Goal: Information Seeking & Learning: Learn about a topic

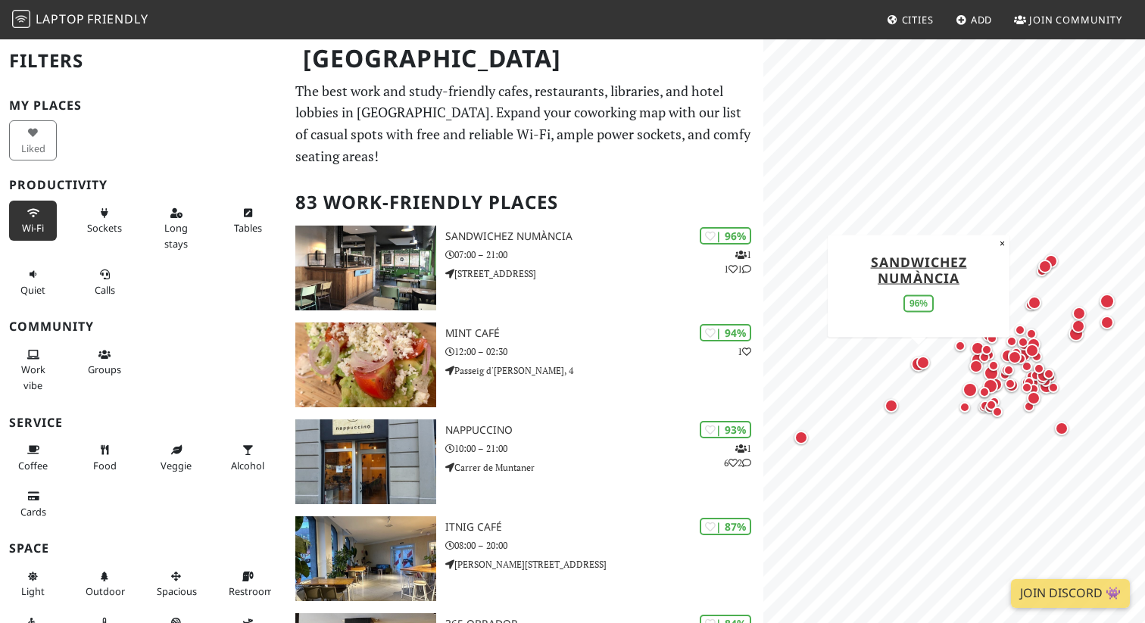
click at [45, 218] on button "Wi-Fi" at bounding box center [33, 221] width 48 height 40
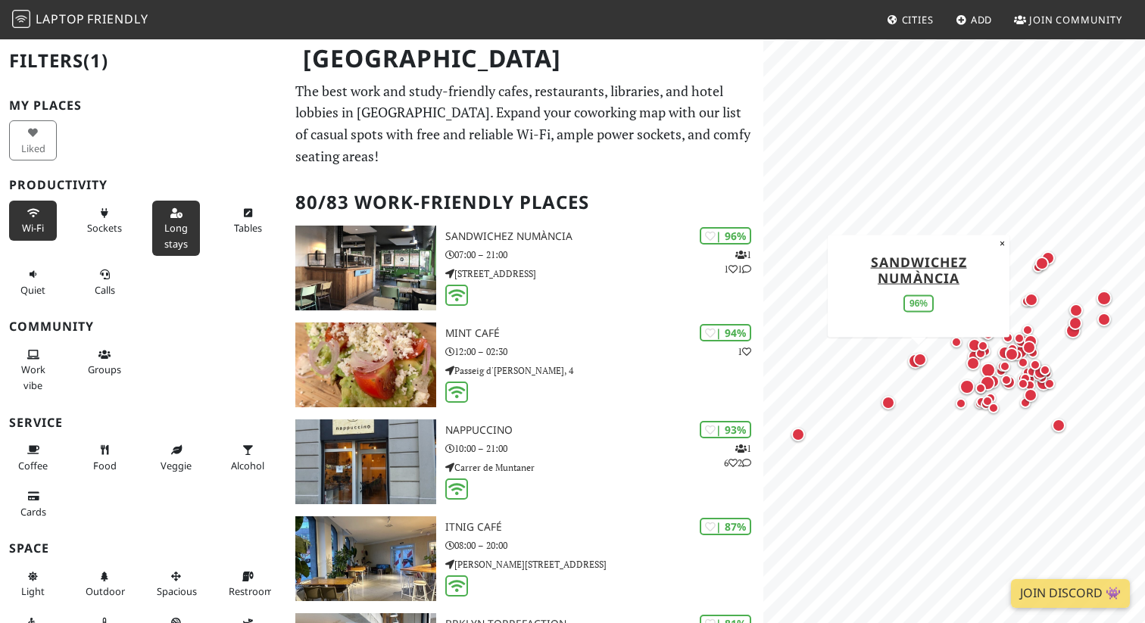
click at [166, 222] on span "Long stays" at bounding box center [175, 235] width 23 height 29
click at [254, 217] on button "Tables" at bounding box center [248, 221] width 48 height 40
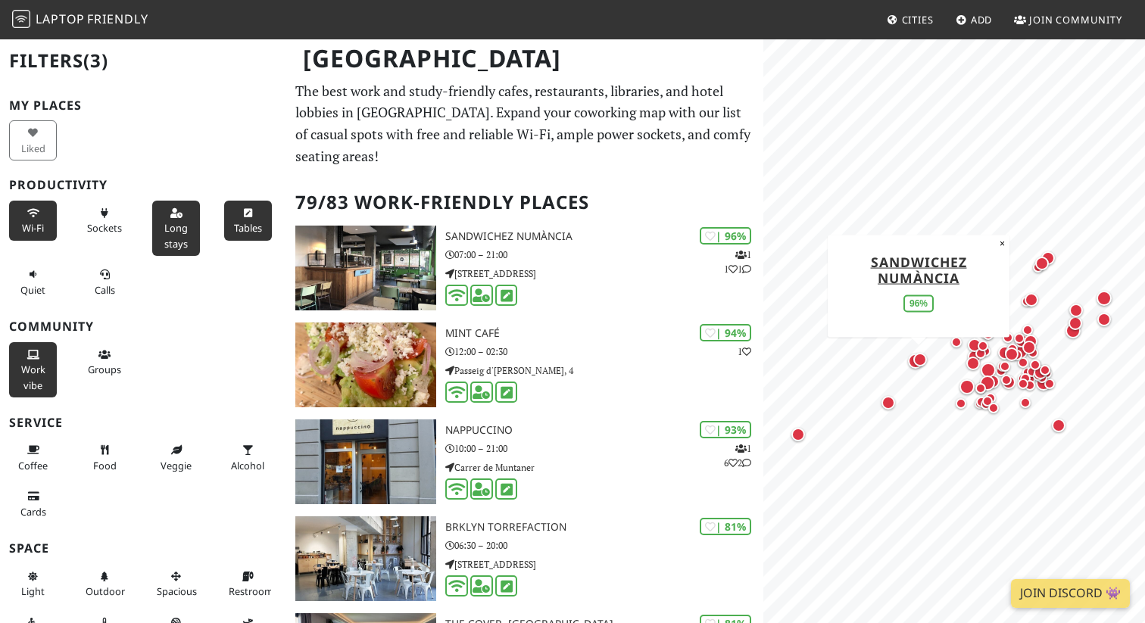
click at [47, 372] on button "Work vibe" at bounding box center [33, 369] width 48 height 55
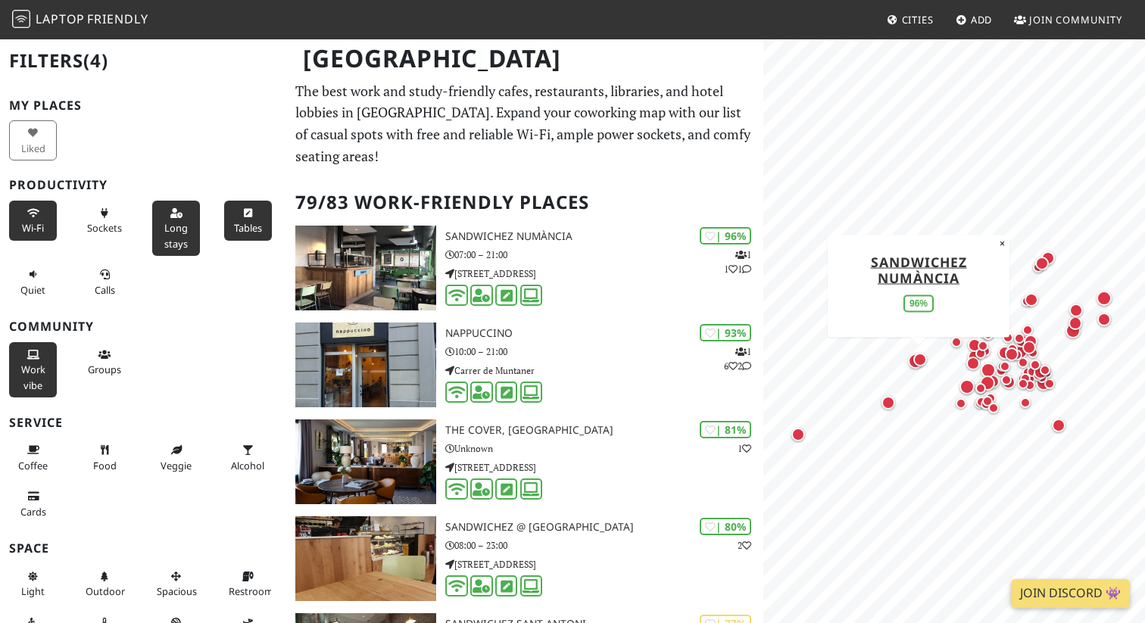
click at [34, 372] on span "Work vibe" at bounding box center [33, 377] width 24 height 29
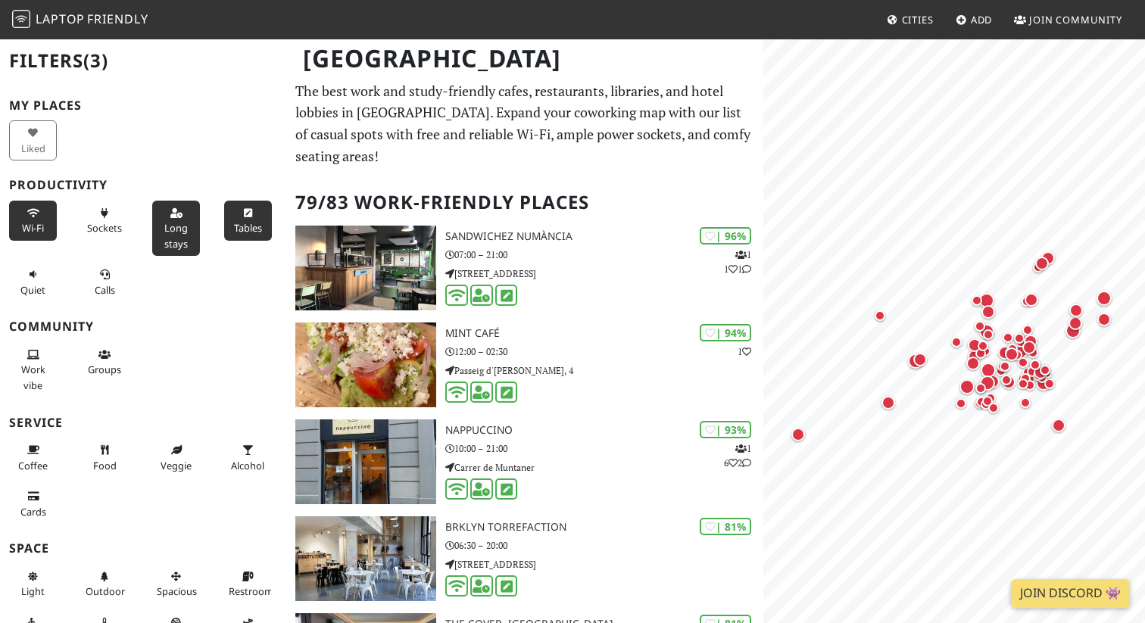
click at [55, 101] on h3 "My Places" at bounding box center [143, 105] width 268 height 14
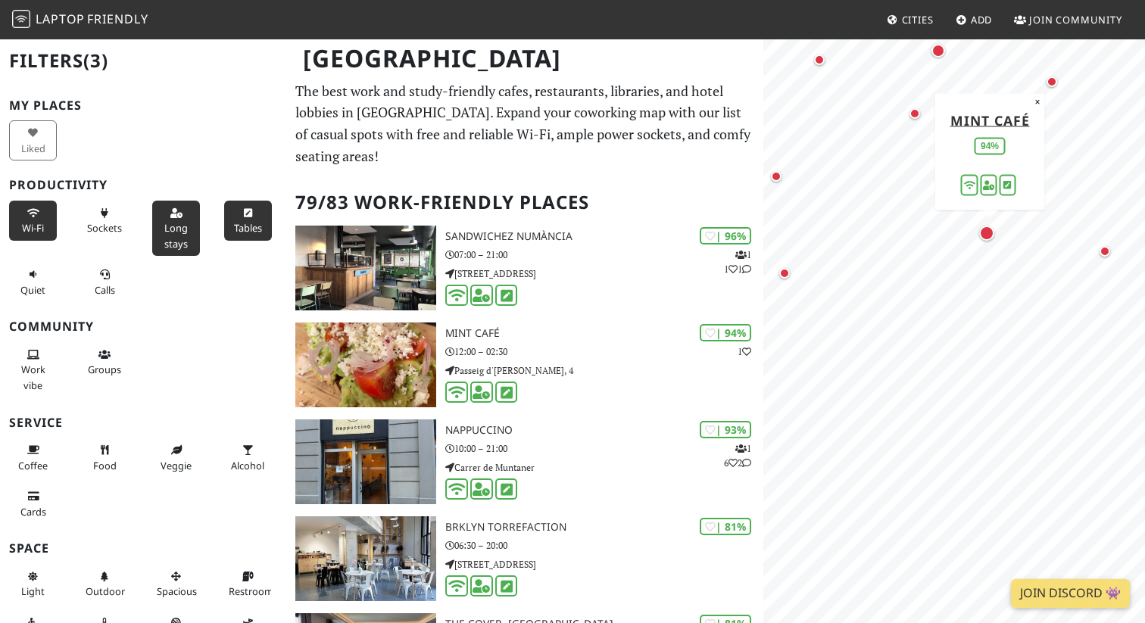
click at [987, 234] on div "Map marker" at bounding box center [986, 233] width 15 height 15
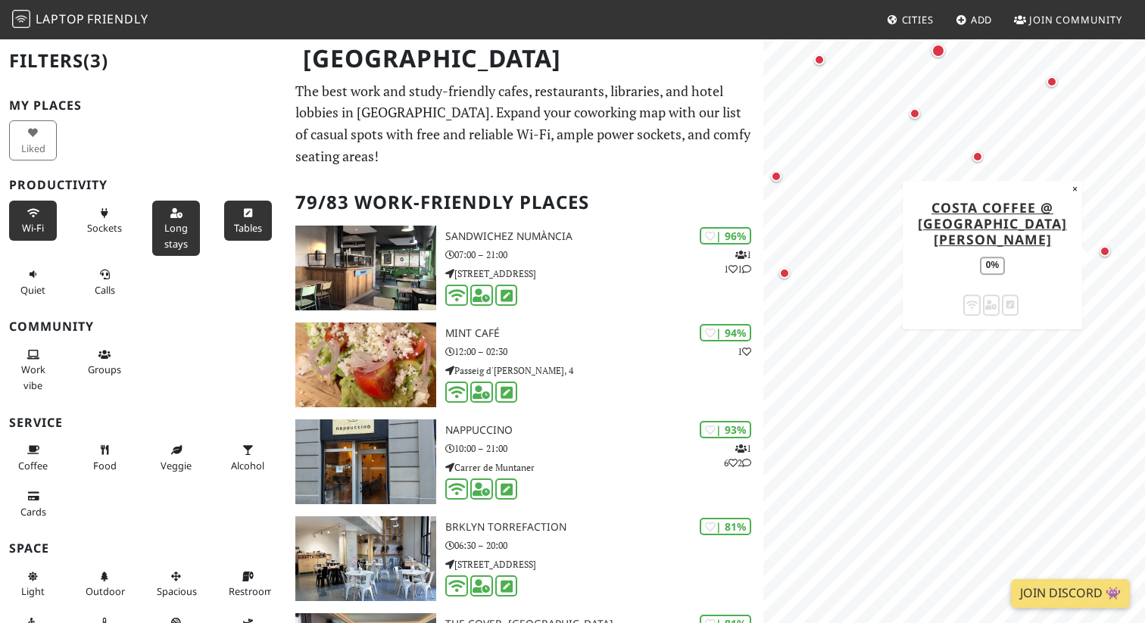
click at [1105, 254] on div "Map marker" at bounding box center [1104, 251] width 11 height 11
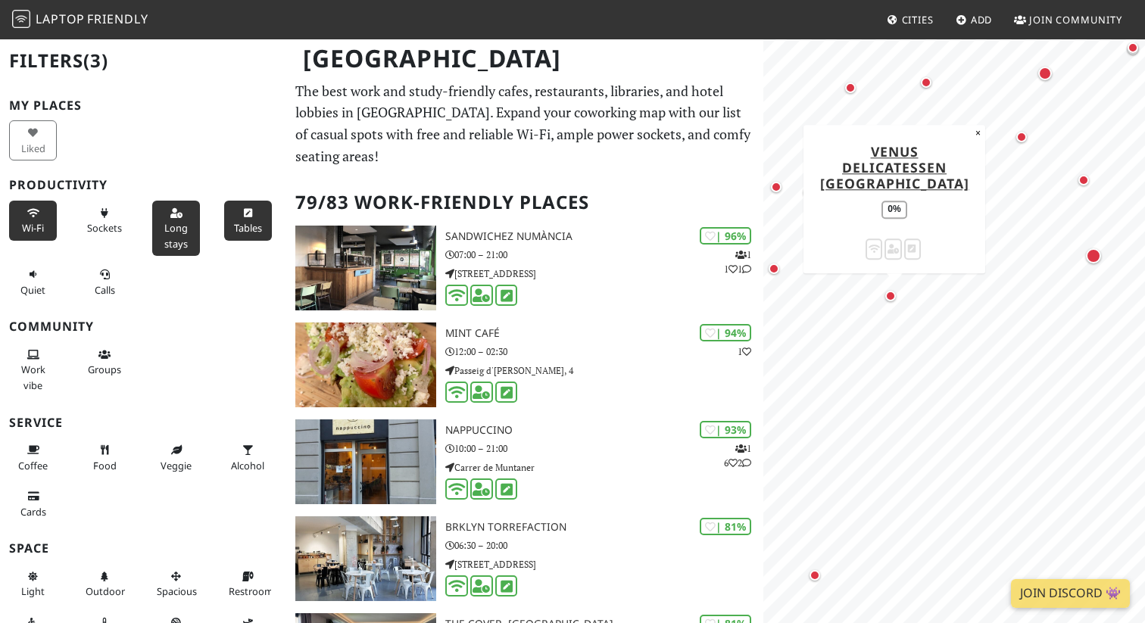
click at [886, 297] on div "Map marker" at bounding box center [890, 296] width 11 height 11
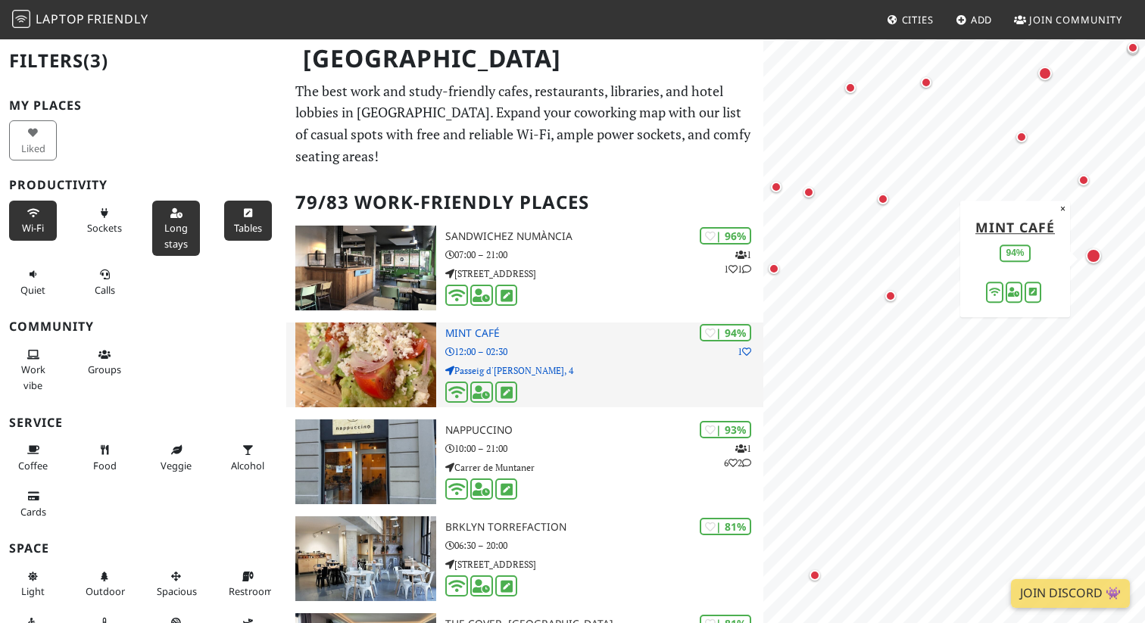
click at [705, 335] on icon at bounding box center [710, 334] width 11 height 11
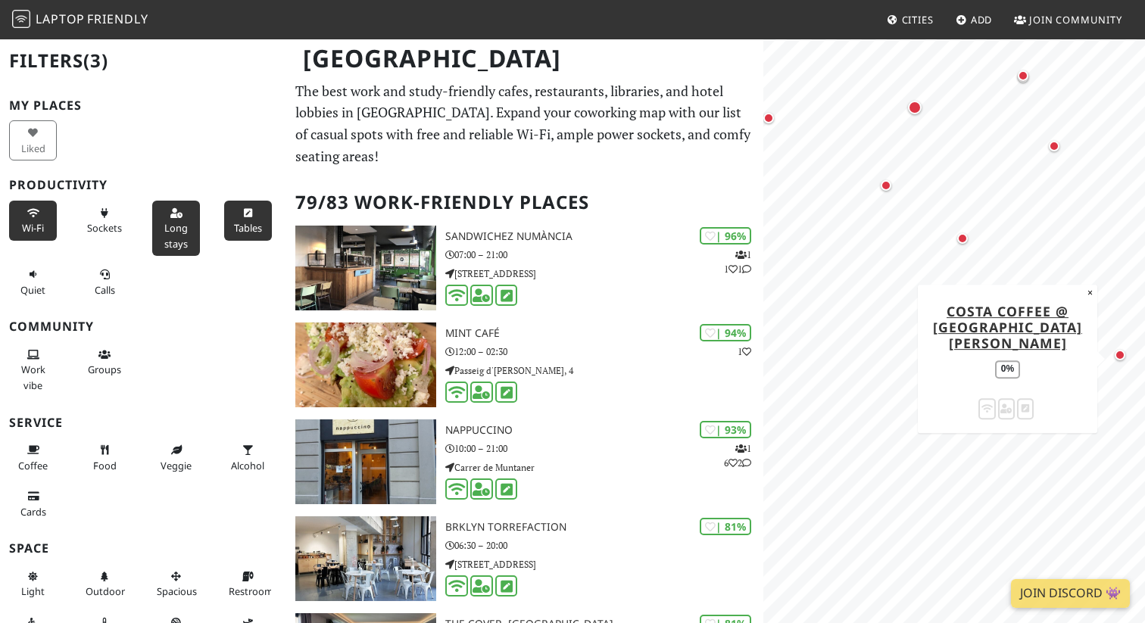
click at [1126, 357] on div "Map marker" at bounding box center [1123, 359] width 18 height 18
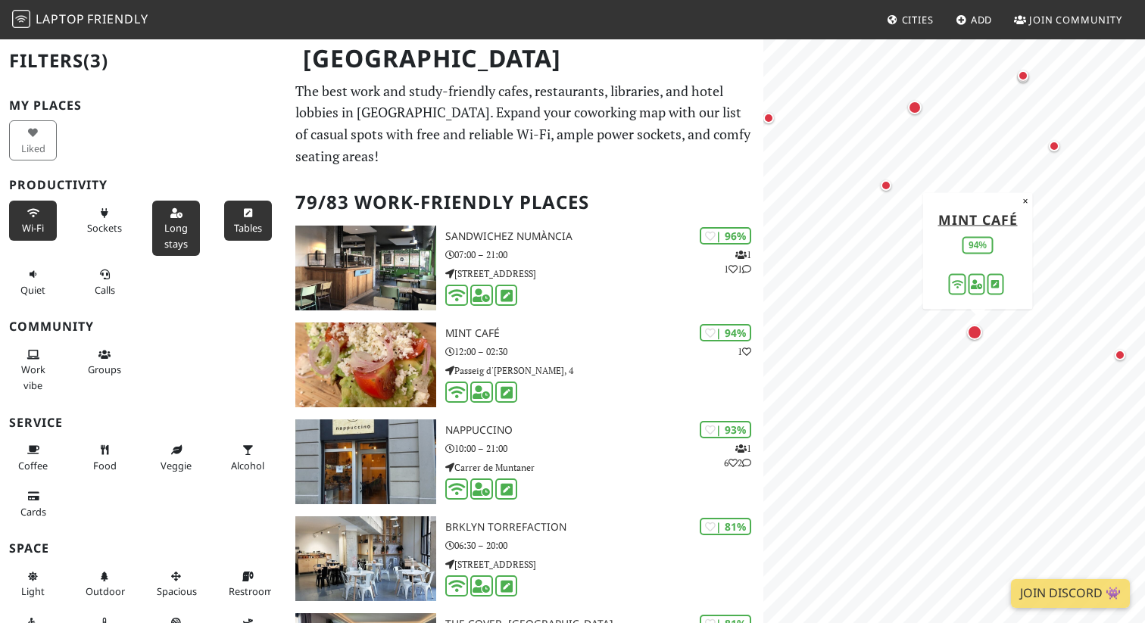
click at [973, 335] on div "Map marker" at bounding box center [974, 332] width 15 height 15
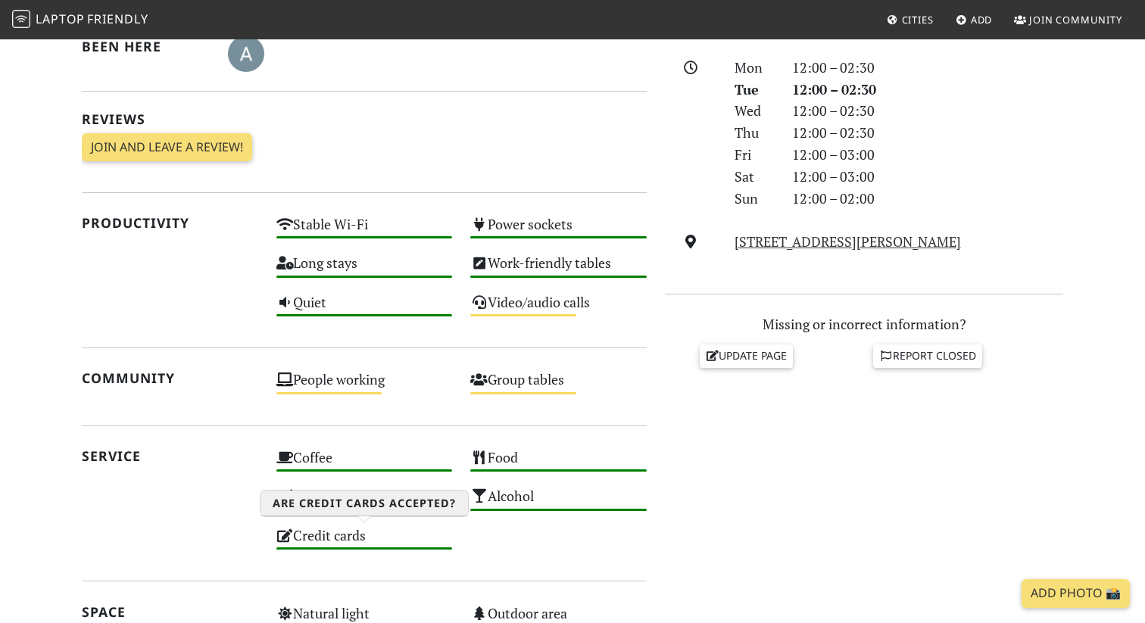
scroll to position [418, 0]
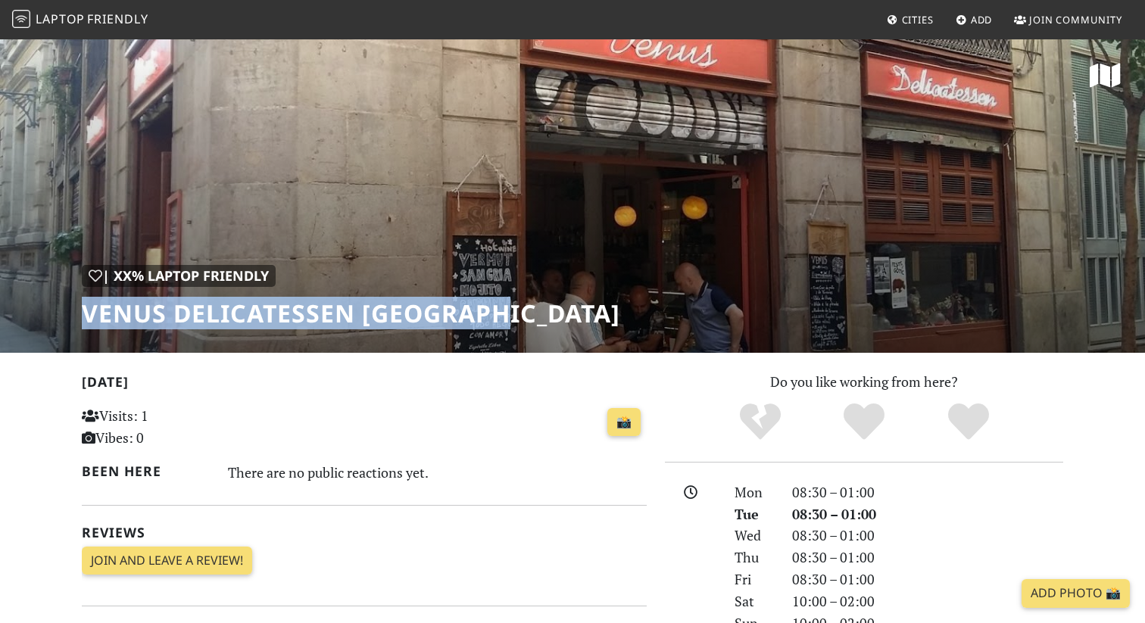
drag, startPoint x: 516, startPoint y: 310, endPoint x: 86, endPoint y: 318, distance: 430.0
click at [86, 318] on div "| XX% Laptop Friendly Venus Delicatessen Barcelona" at bounding box center [572, 195] width 1145 height 315
copy h1 "Venus Delicatessen Barcelona"
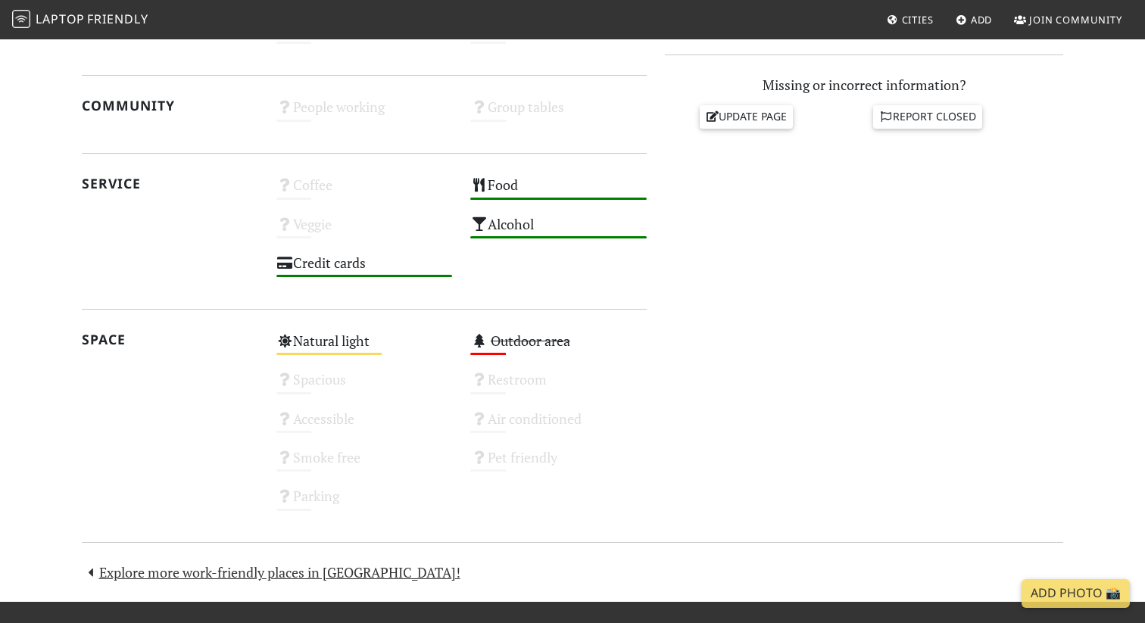
scroll to position [690, 0]
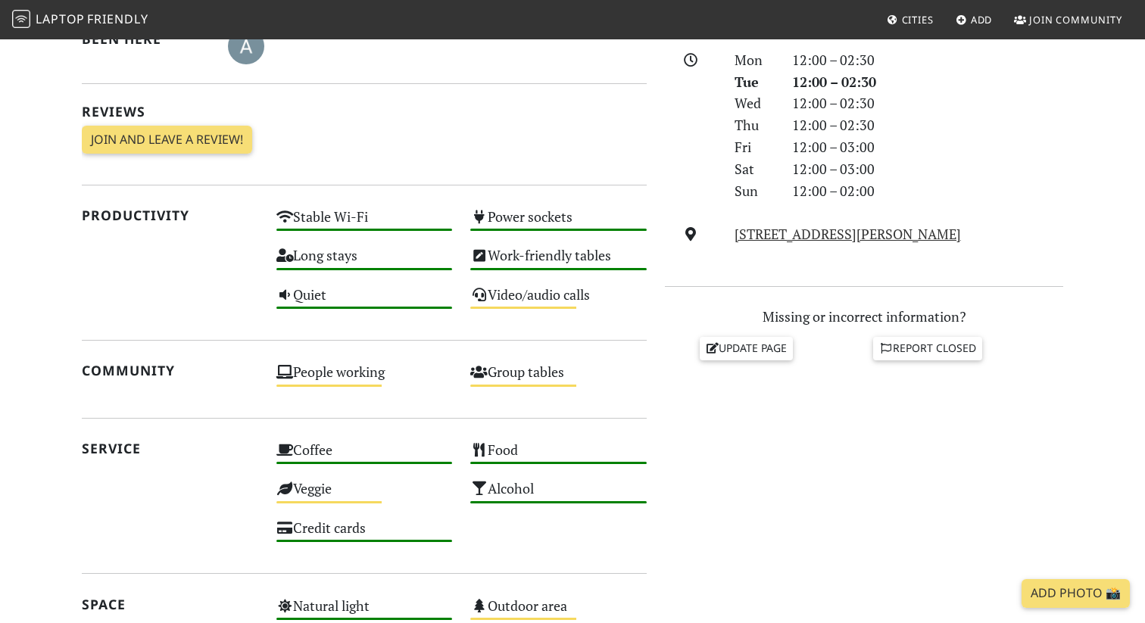
scroll to position [429, 0]
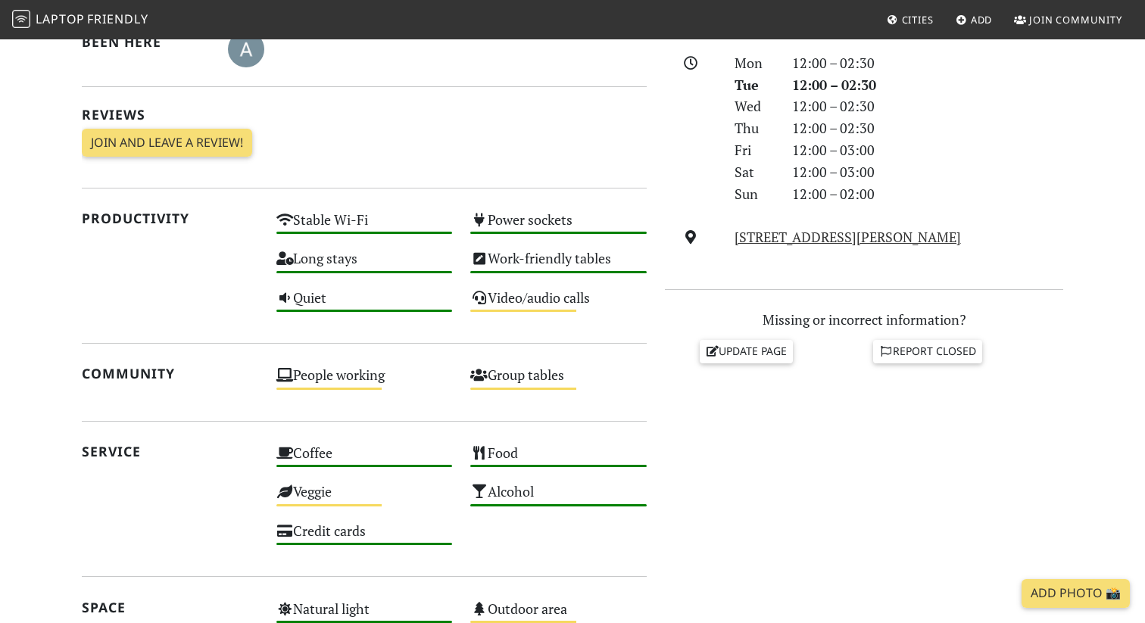
drag, startPoint x: 978, startPoint y: 236, endPoint x: 731, endPoint y: 245, distance: 246.9
click at [731, 245] on div "[STREET_ADDRESS][PERSON_NAME]" at bounding box center [898, 237] width 347 height 22
copy link "[STREET_ADDRESS][PERSON_NAME]"
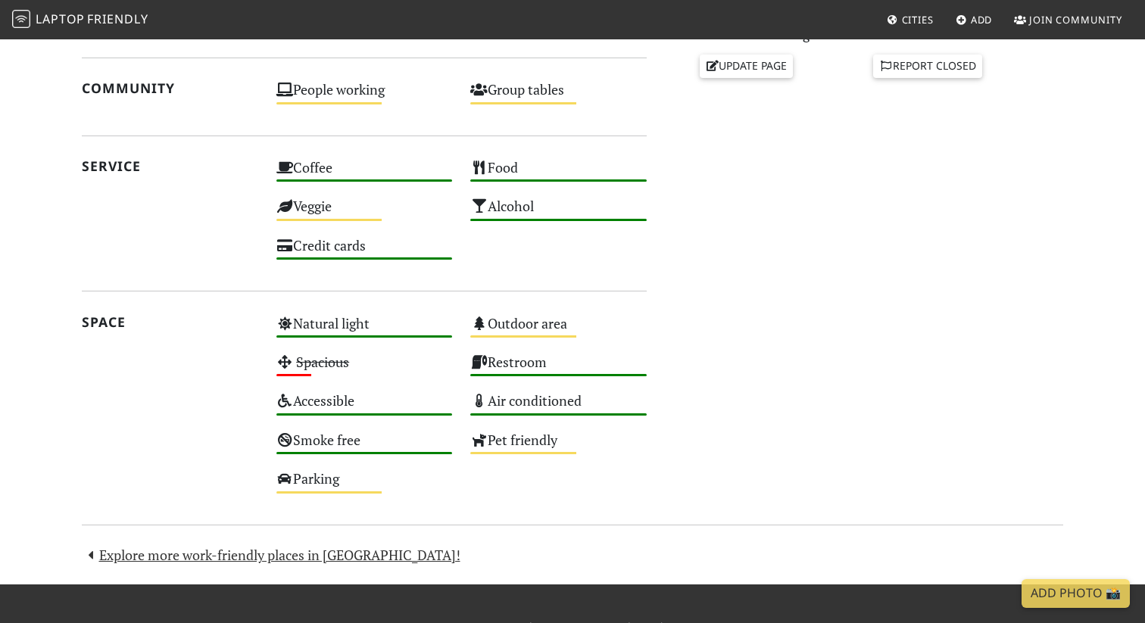
scroll to position [718, 0]
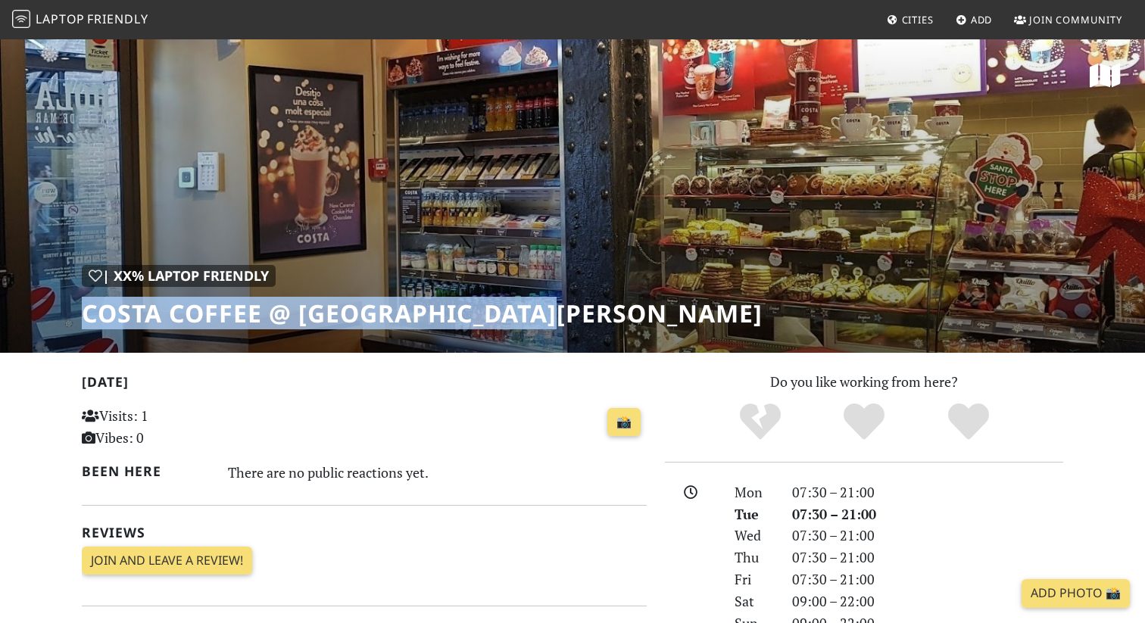
drag, startPoint x: 540, startPoint y: 307, endPoint x: 76, endPoint y: 300, distance: 463.3
click at [76, 300] on div "| XX% Laptop Friendly Costa Coffee @ Plaça de Pau Vila" at bounding box center [572, 195] width 1145 height 315
copy h1 "Costa Coffee @ Plaça de Pau Vila"
